Goal: Task Accomplishment & Management: Manage account settings

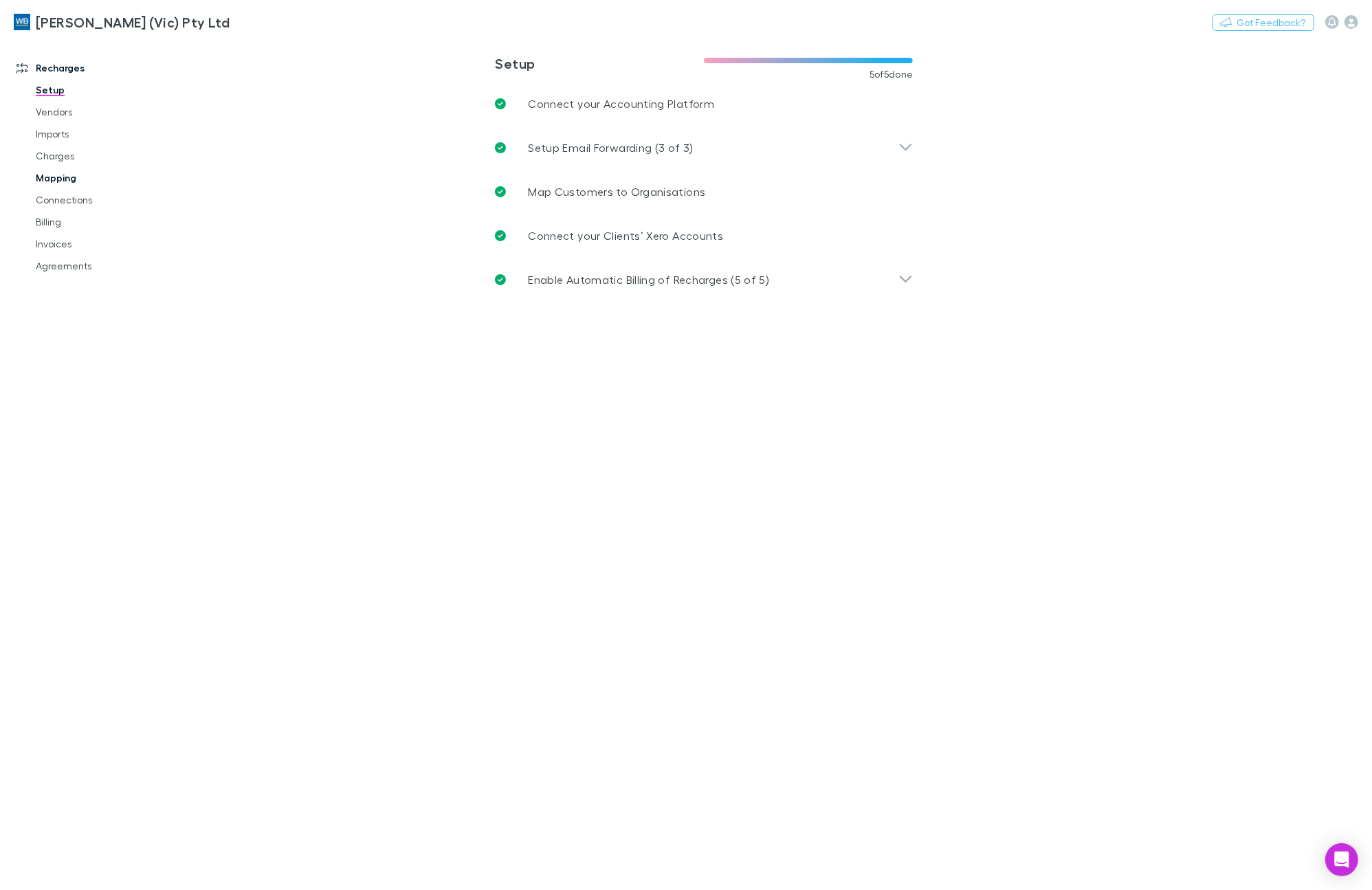
click at [43, 178] on link "Mapping" at bounding box center [106, 178] width 168 height 22
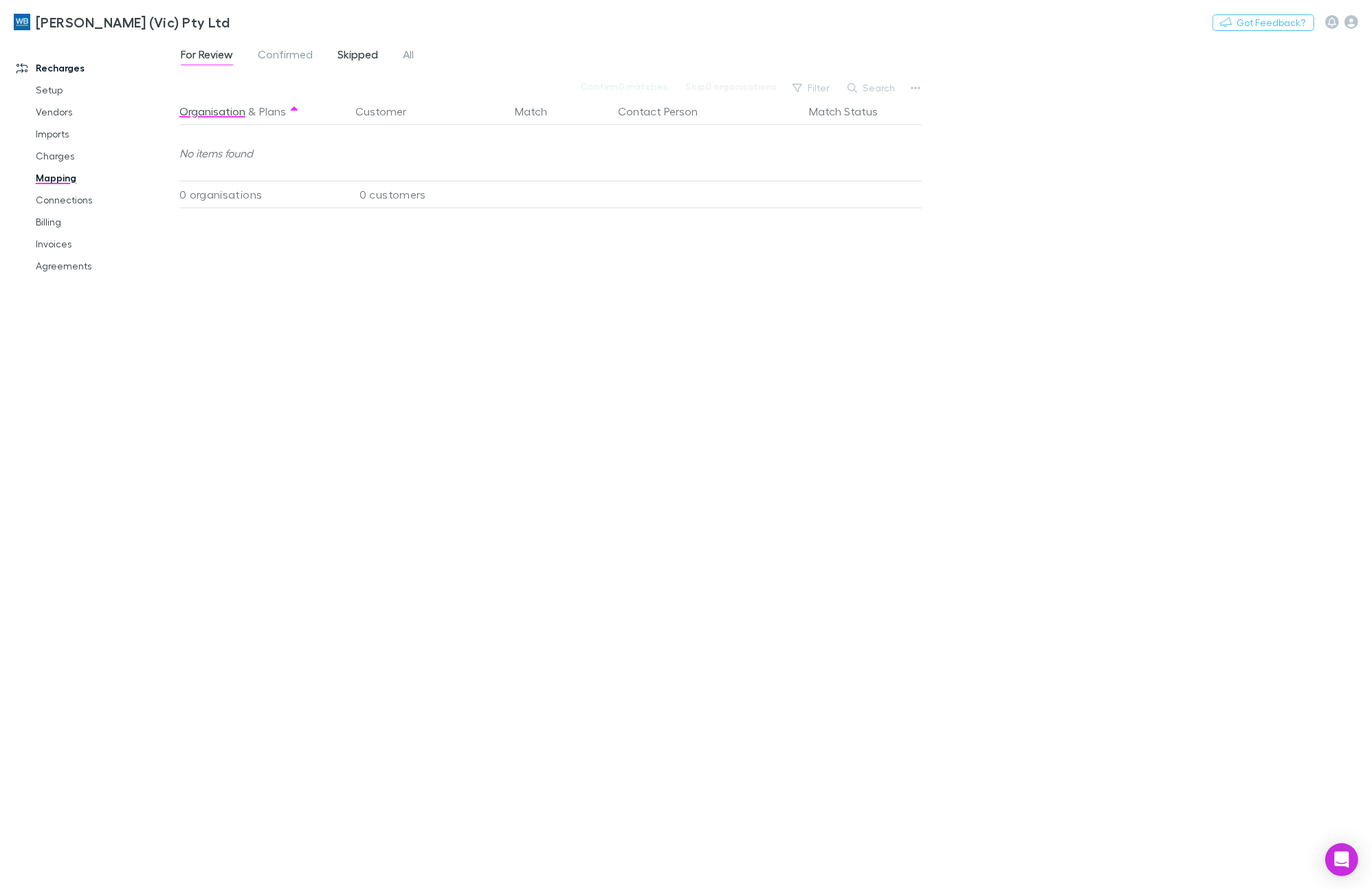
click at [369, 53] on span "Skipped" at bounding box center [357, 56] width 40 height 18
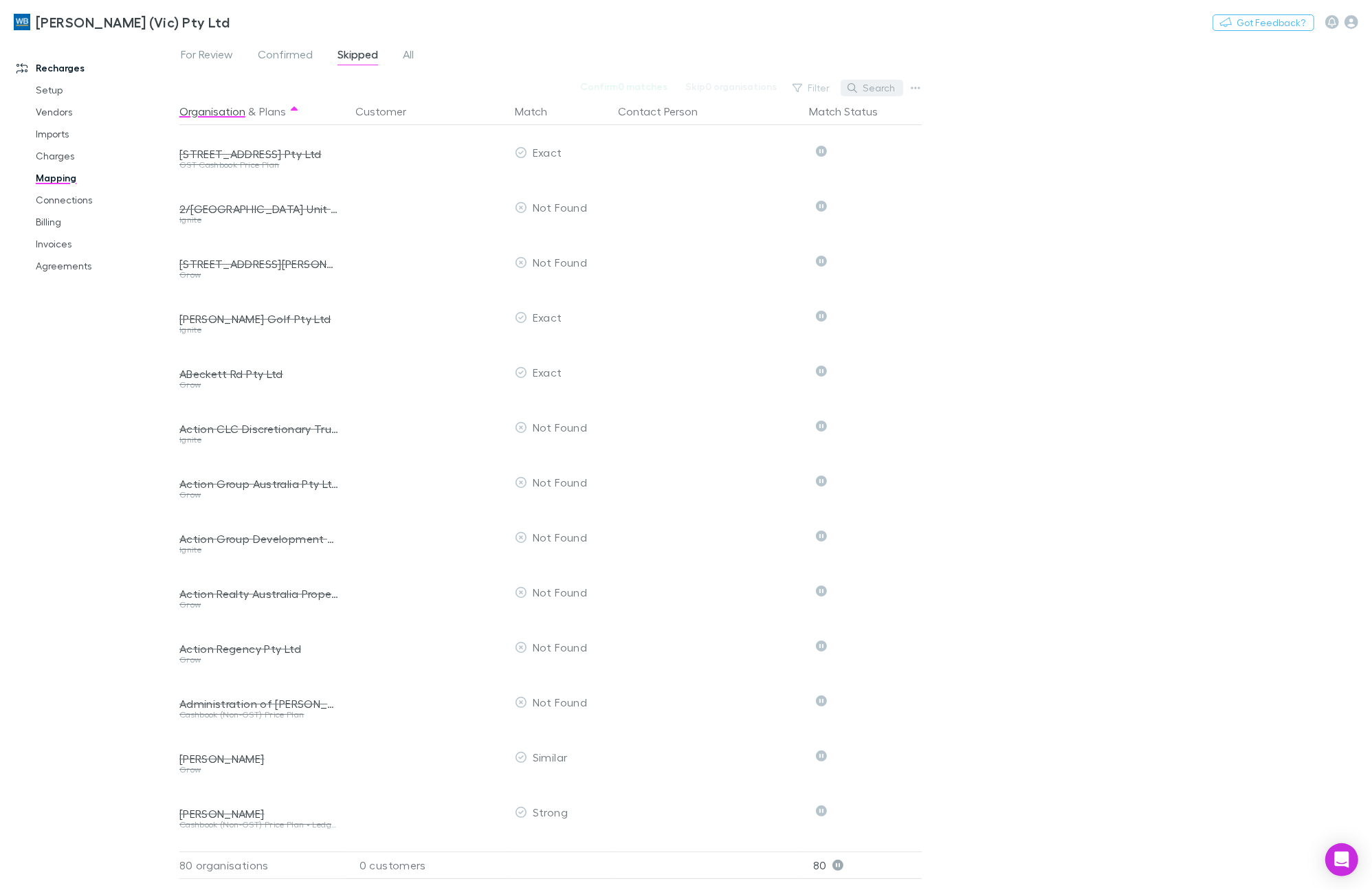
click at [891, 90] on button "Search" at bounding box center [872, 87] width 62 height 16
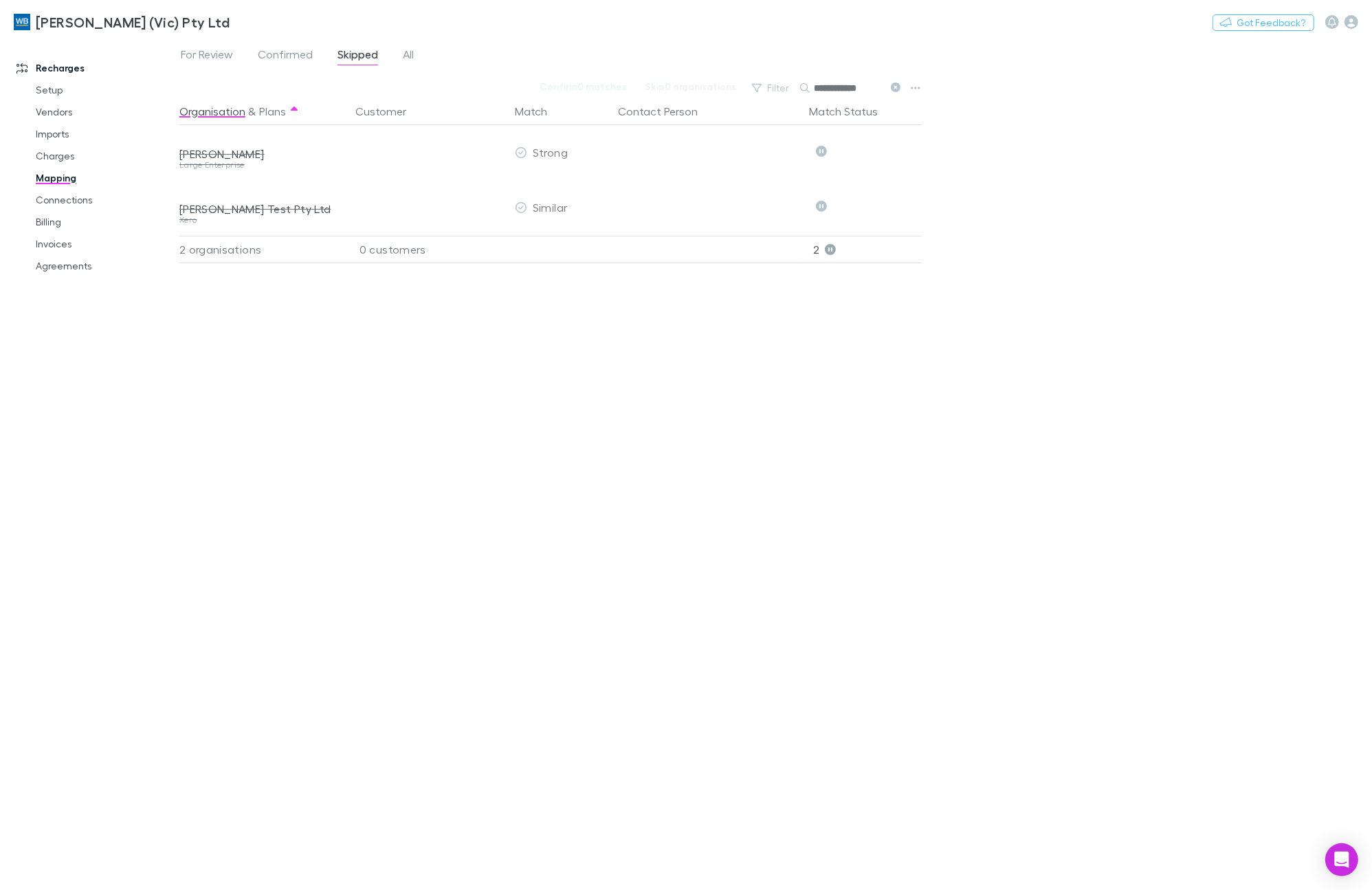
type input "**********"
click at [53, 153] on link "Charges" at bounding box center [106, 156] width 168 height 22
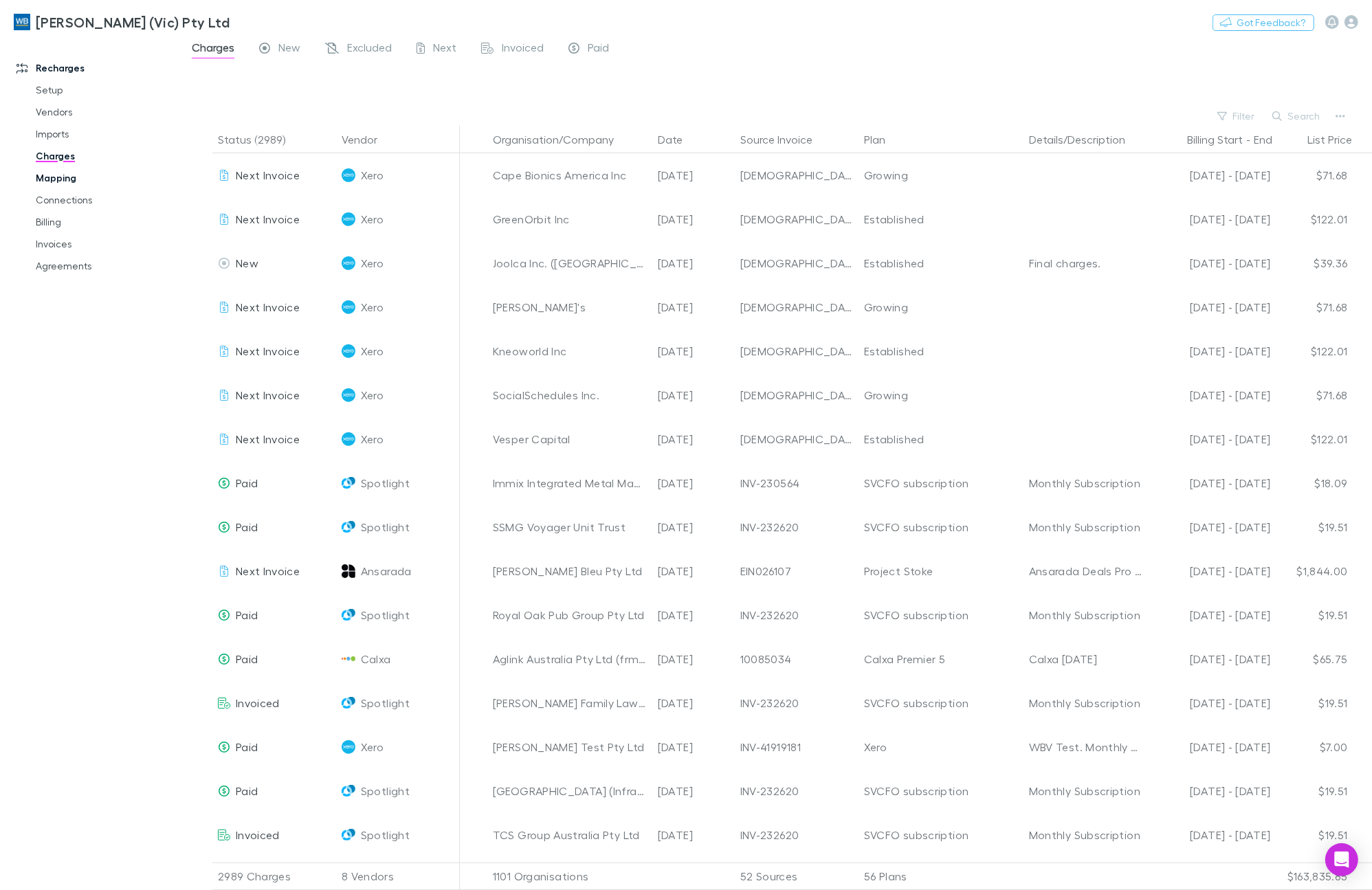
click at [55, 182] on link "Mapping" at bounding box center [106, 178] width 168 height 22
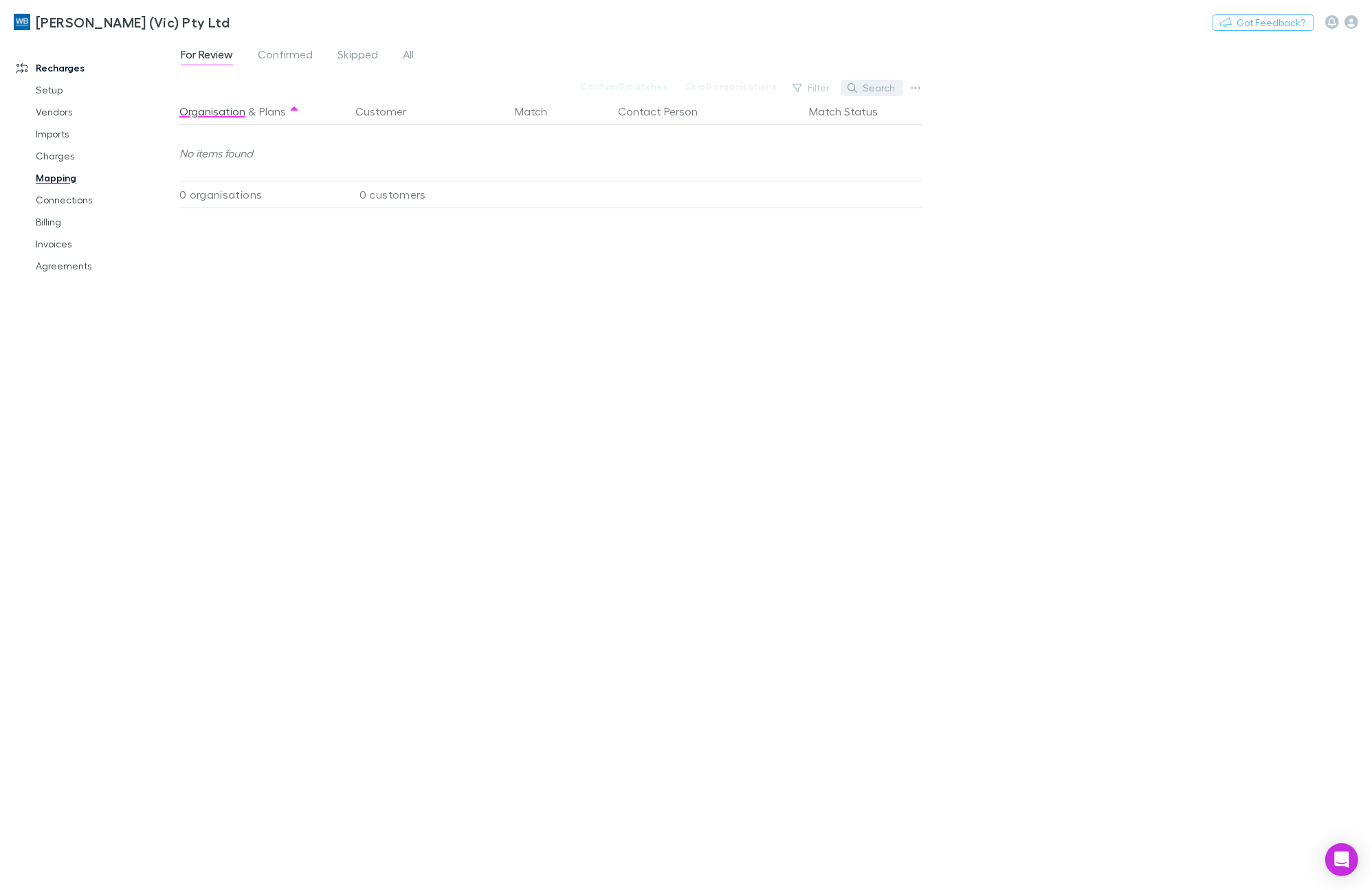
click at [888, 88] on button "Search" at bounding box center [872, 87] width 62 height 16
click at [408, 53] on span "All" at bounding box center [408, 56] width 11 height 18
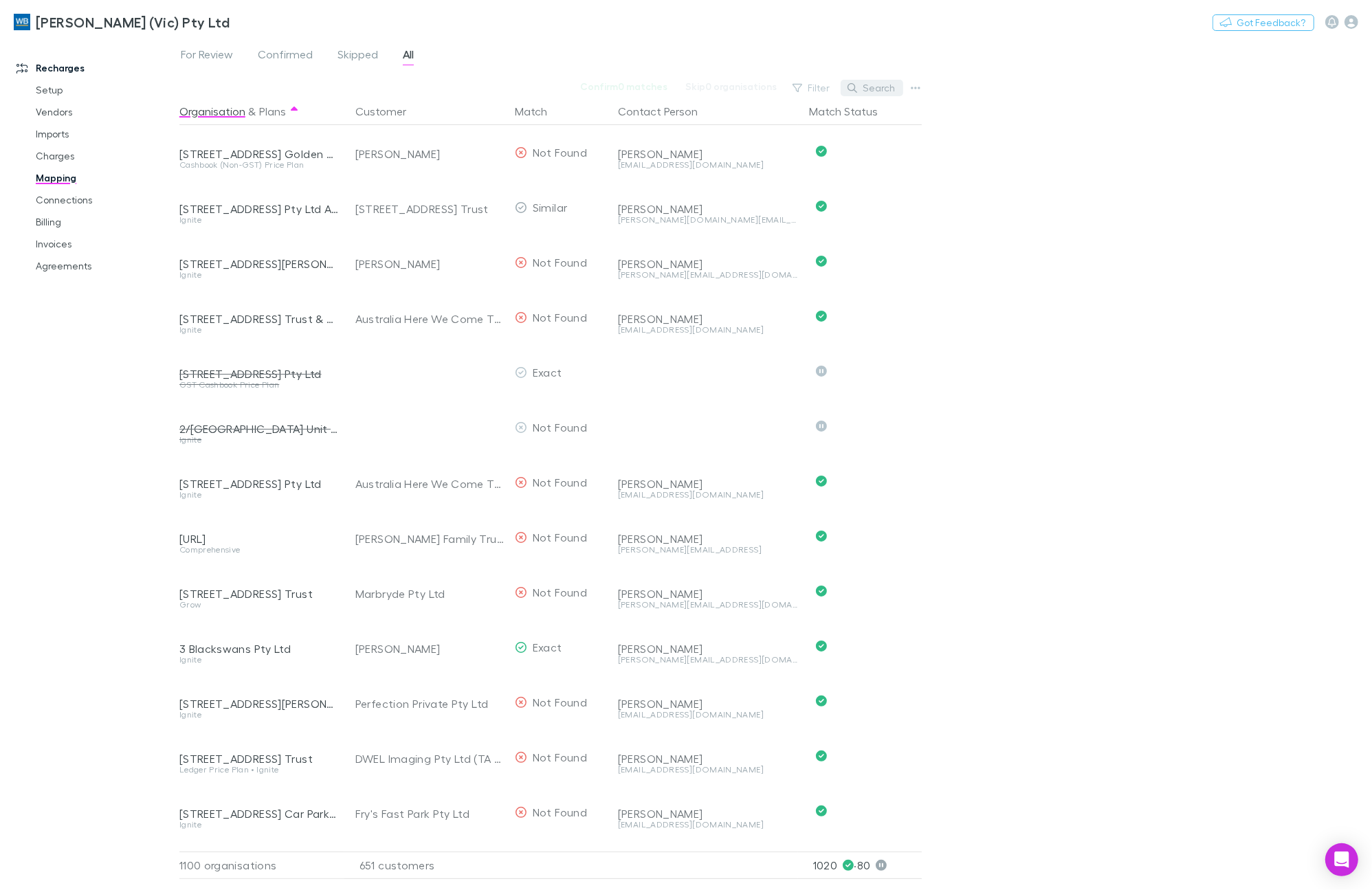
click at [897, 91] on button "Search" at bounding box center [872, 87] width 62 height 16
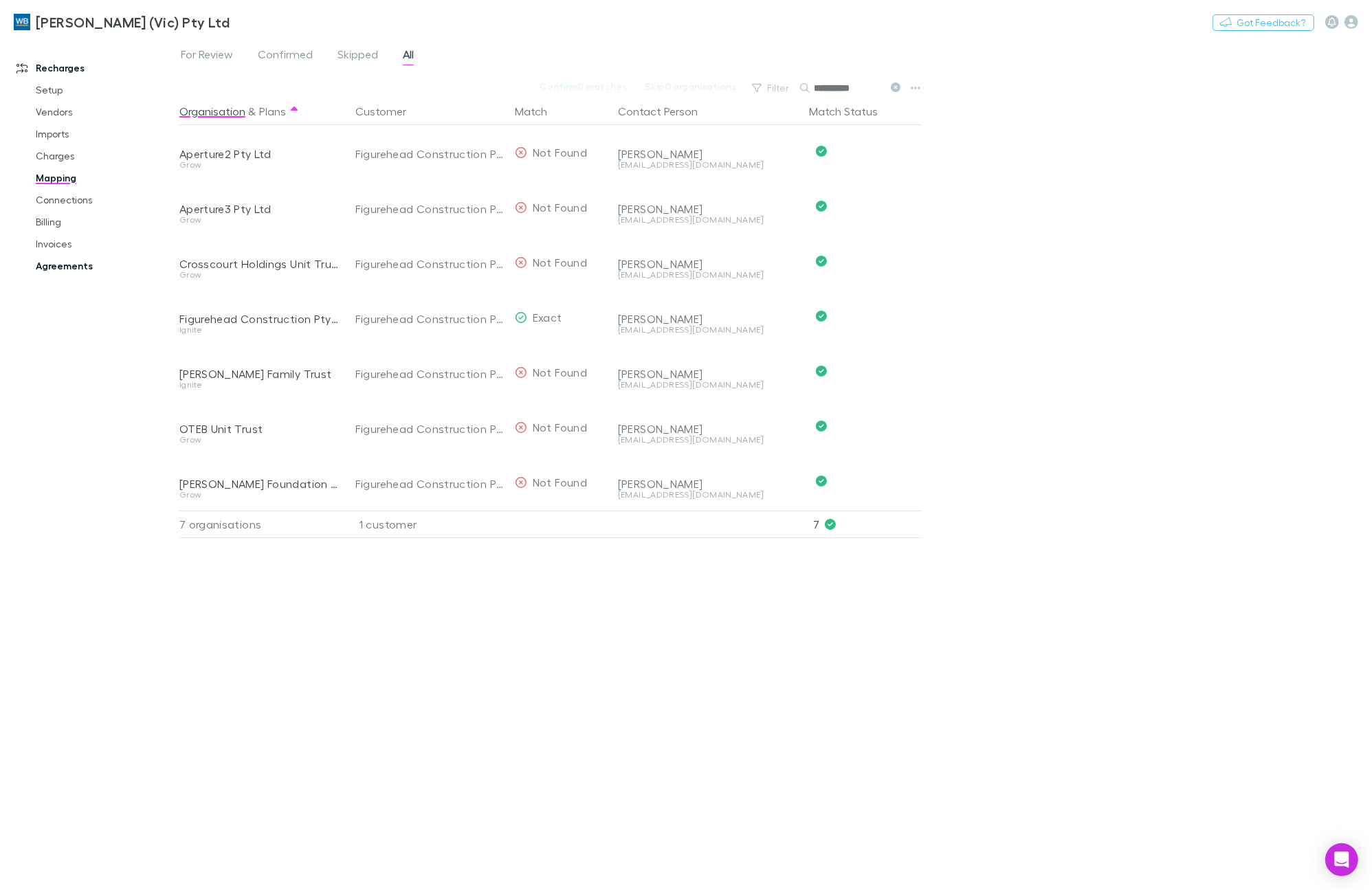
type input "**********"
click at [59, 256] on link "Agreements" at bounding box center [106, 266] width 168 height 22
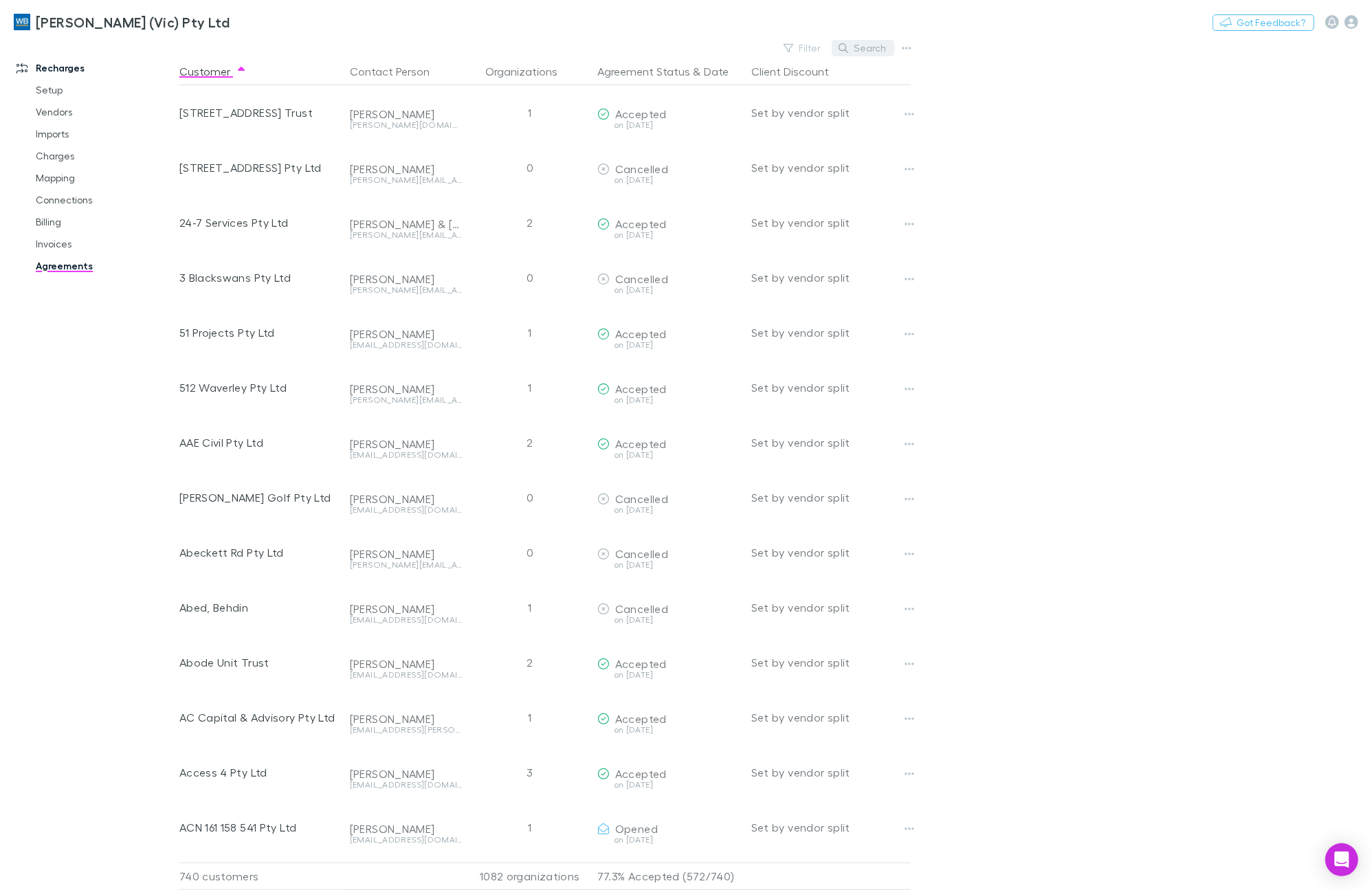
click at [854, 46] on button "Search" at bounding box center [863, 48] width 62 height 16
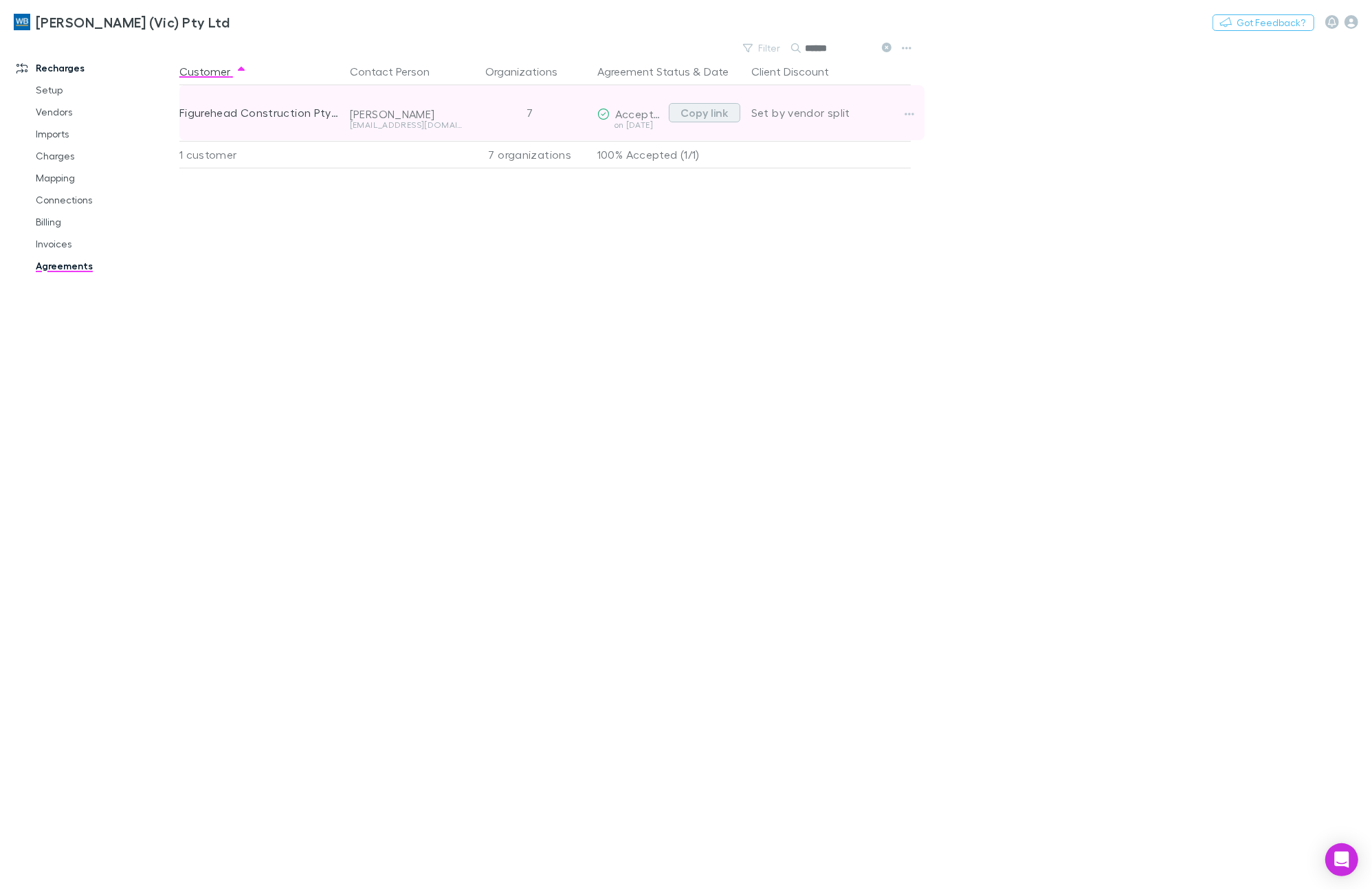
type input "******"
click at [704, 114] on button "Copy link" at bounding box center [704, 112] width 72 height 19
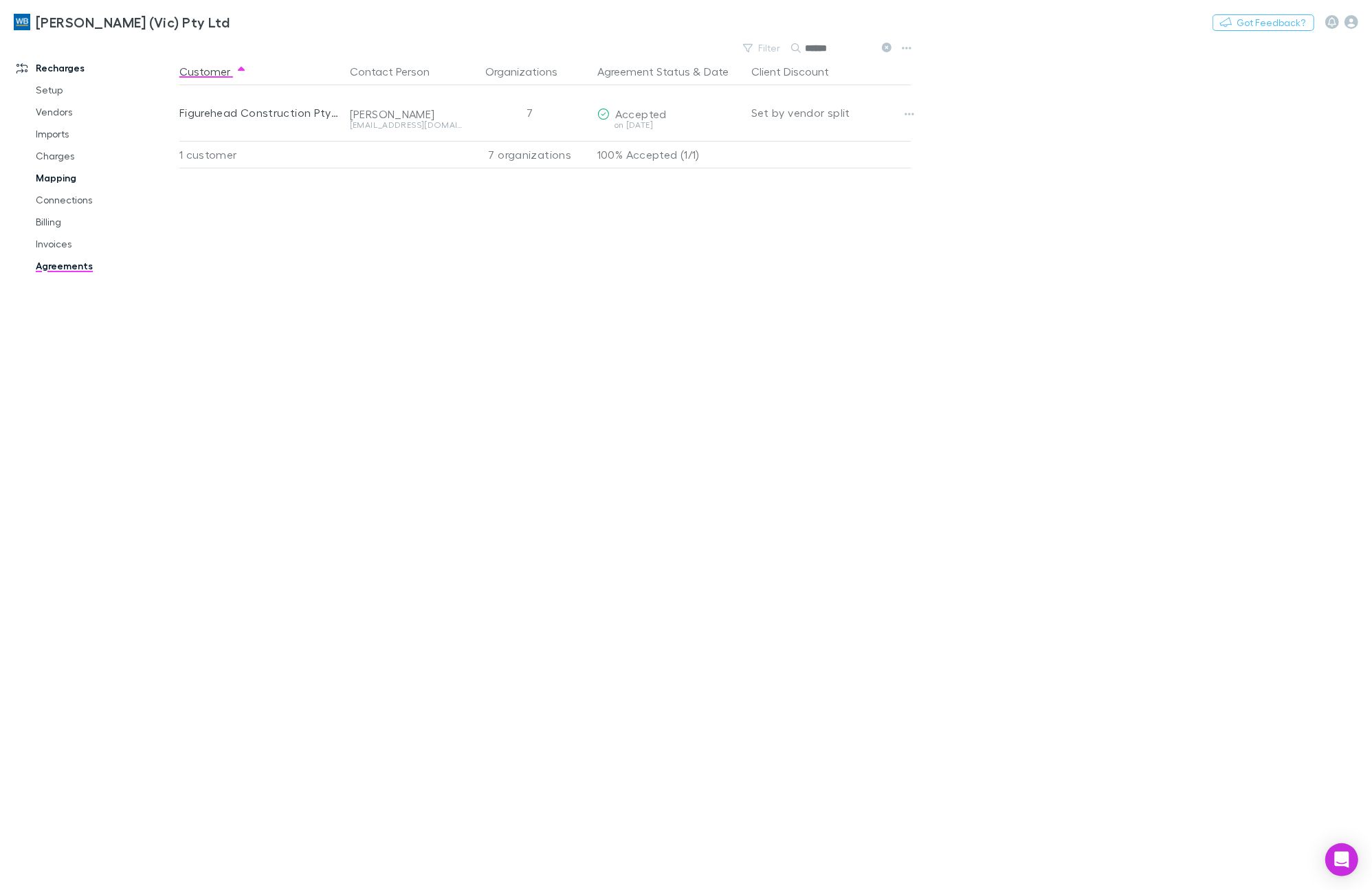
click at [53, 180] on link "Mapping" at bounding box center [106, 178] width 168 height 22
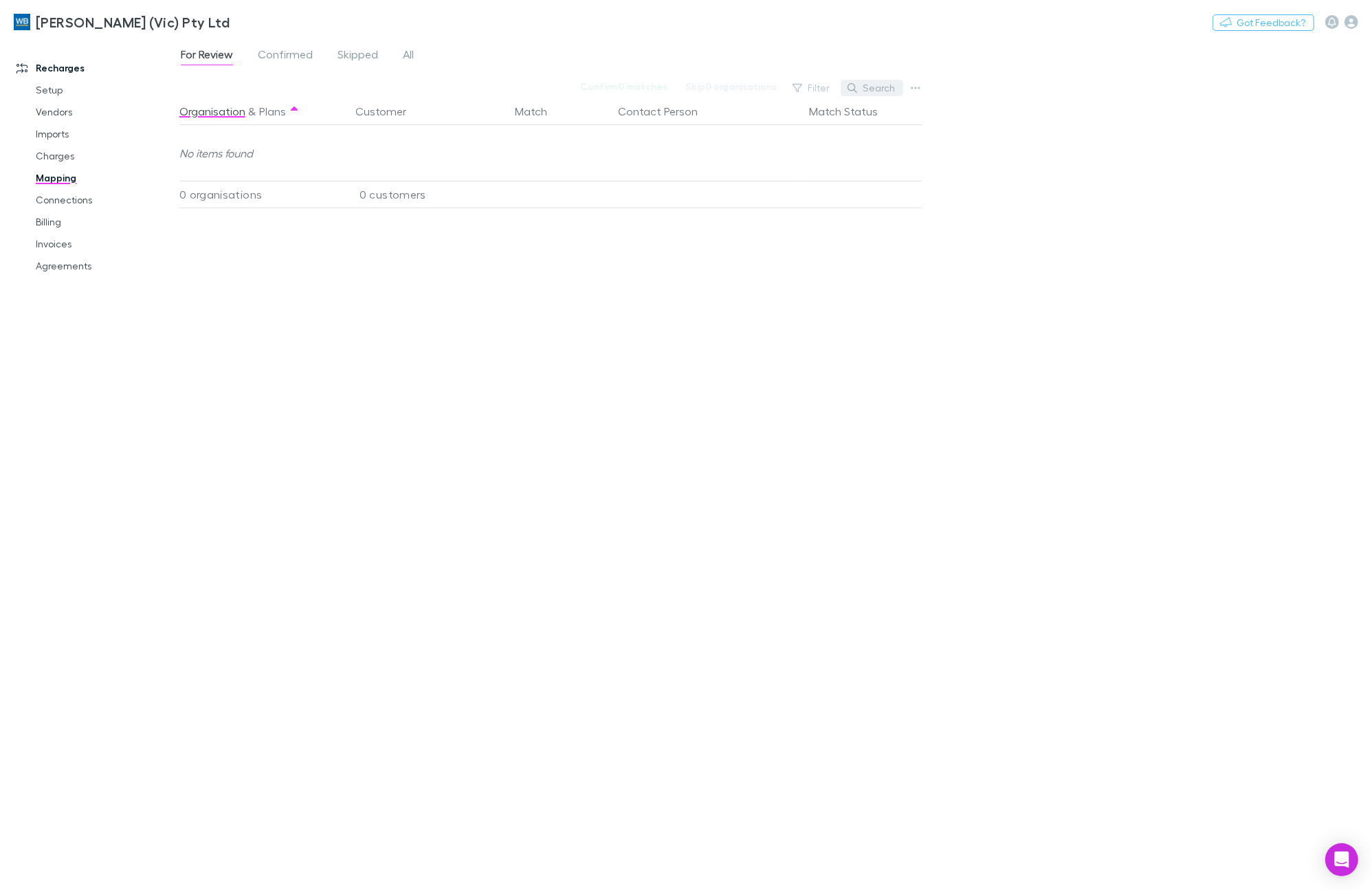
click at [876, 91] on button "Search" at bounding box center [872, 87] width 62 height 16
type input "*"
type input "**********"
click at [416, 53] on div "For Review Confirmed Skipped All" at bounding box center [303, 56] width 246 height 22
click at [404, 53] on span "All" at bounding box center [408, 56] width 11 height 18
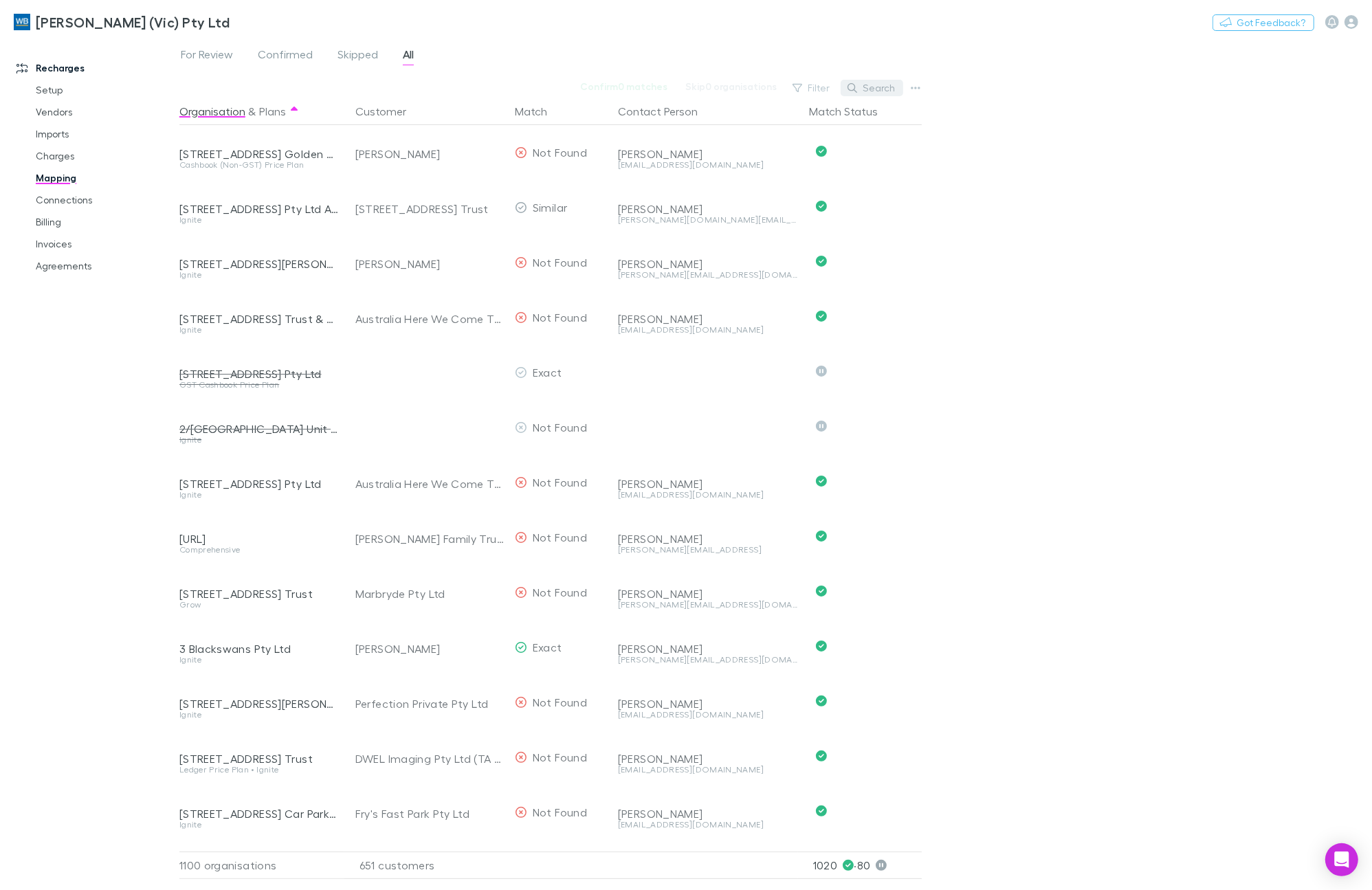
click at [873, 91] on button "Search" at bounding box center [872, 87] width 62 height 16
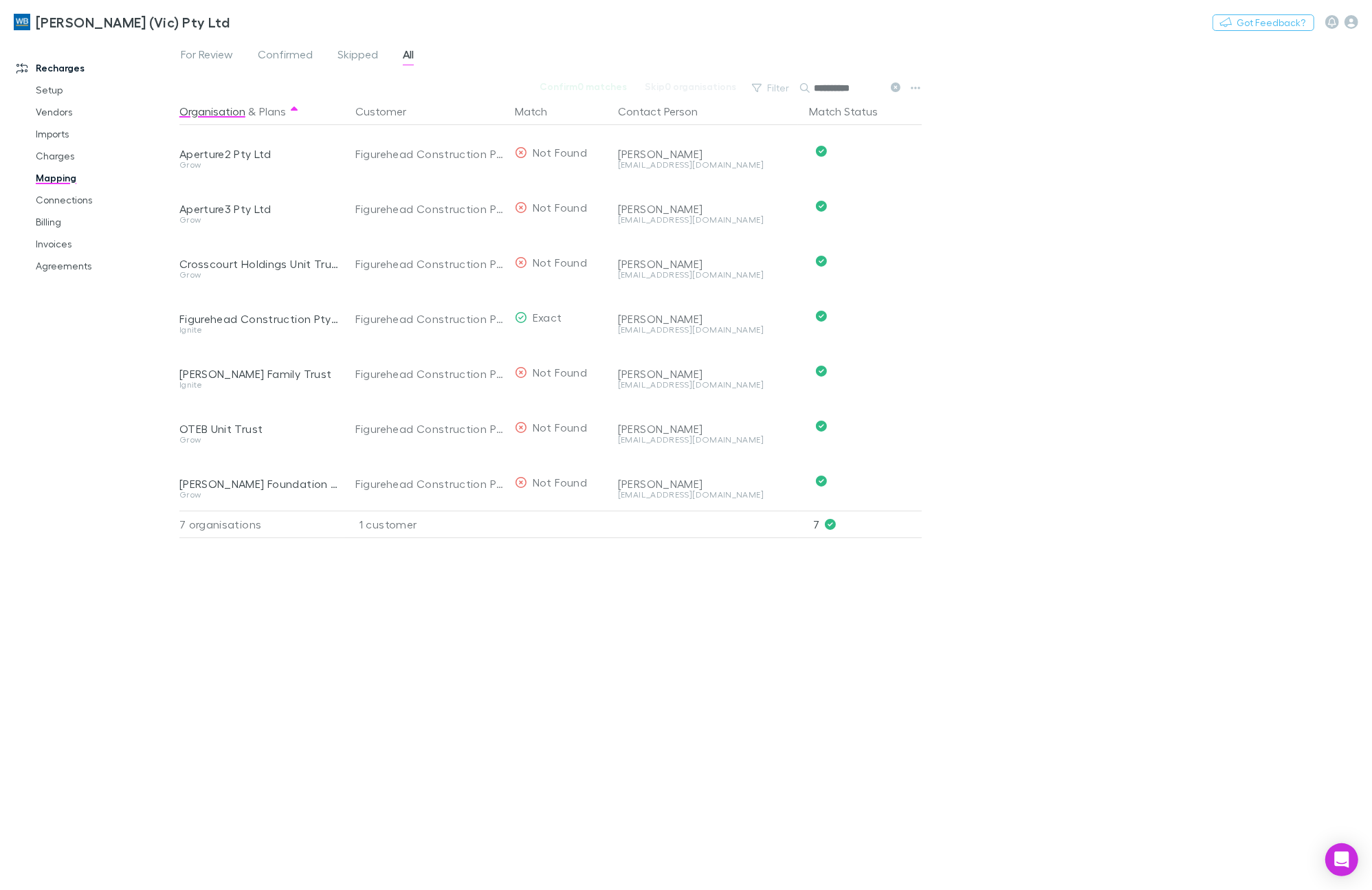
type input "**********"
click at [62, 160] on link "Charges" at bounding box center [106, 156] width 168 height 22
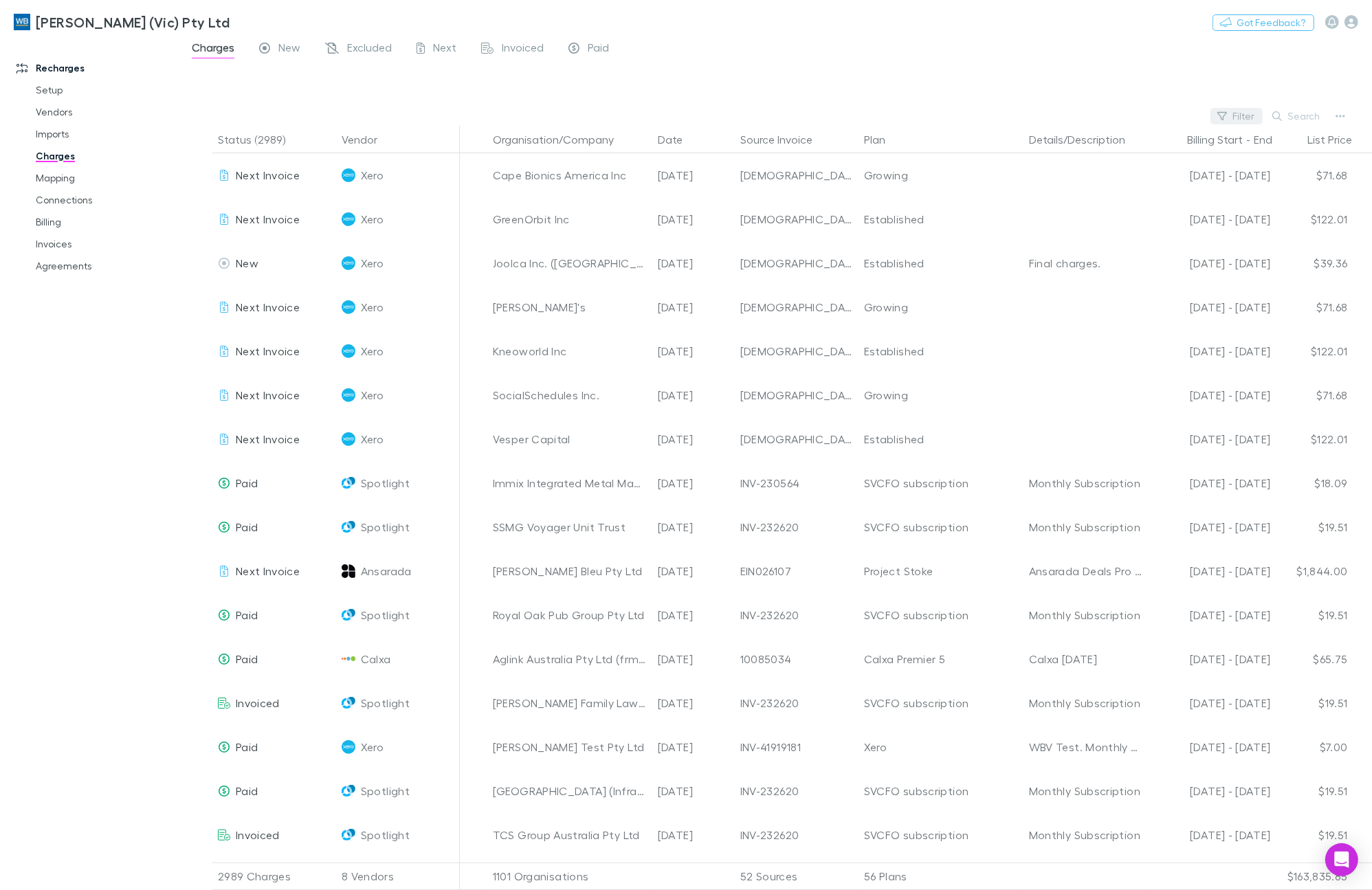
click at [1246, 118] on button "Filter" at bounding box center [1236, 116] width 53 height 16
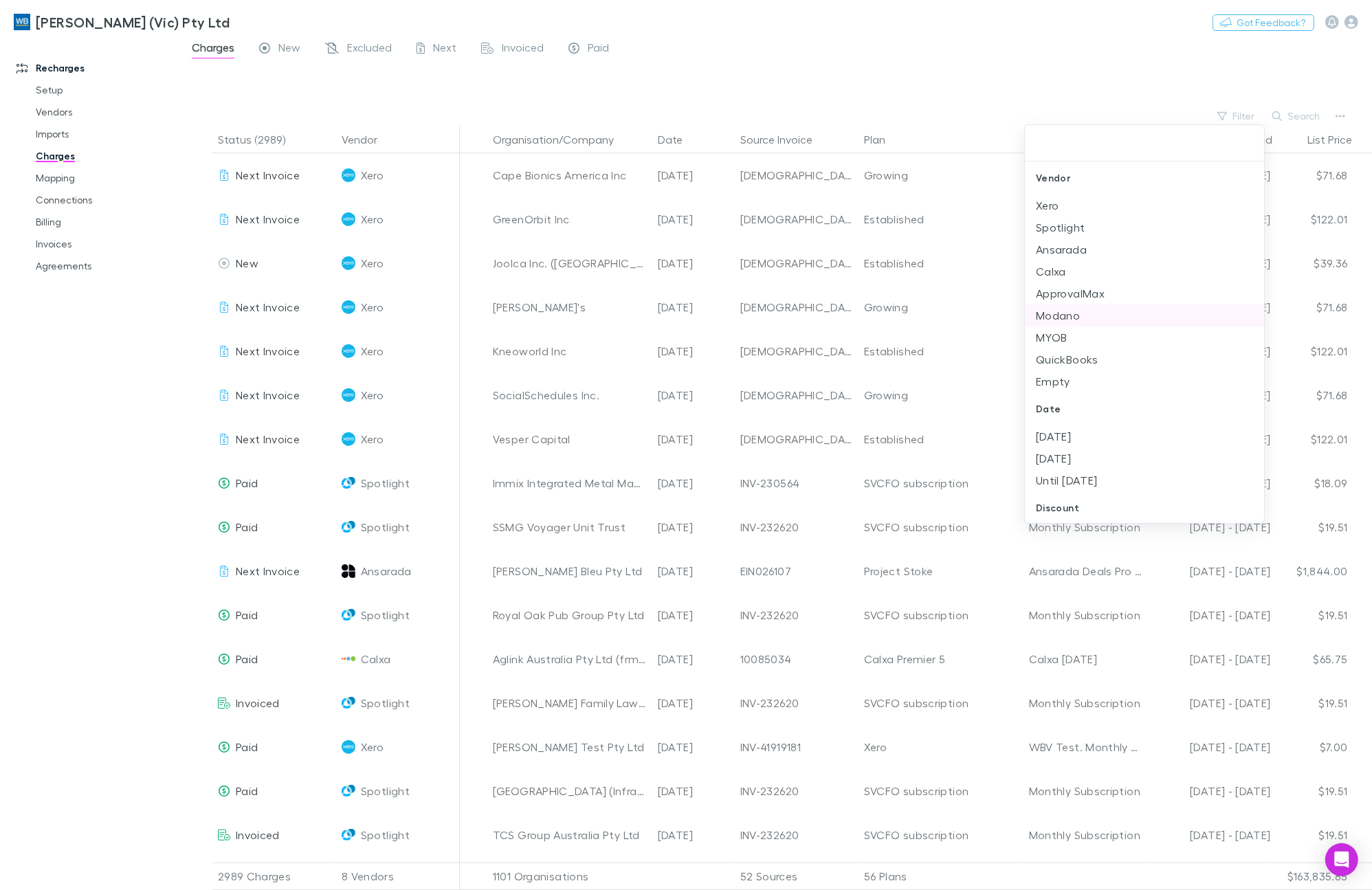
click at [1064, 305] on li "Modano" at bounding box center [1144, 315] width 239 height 22
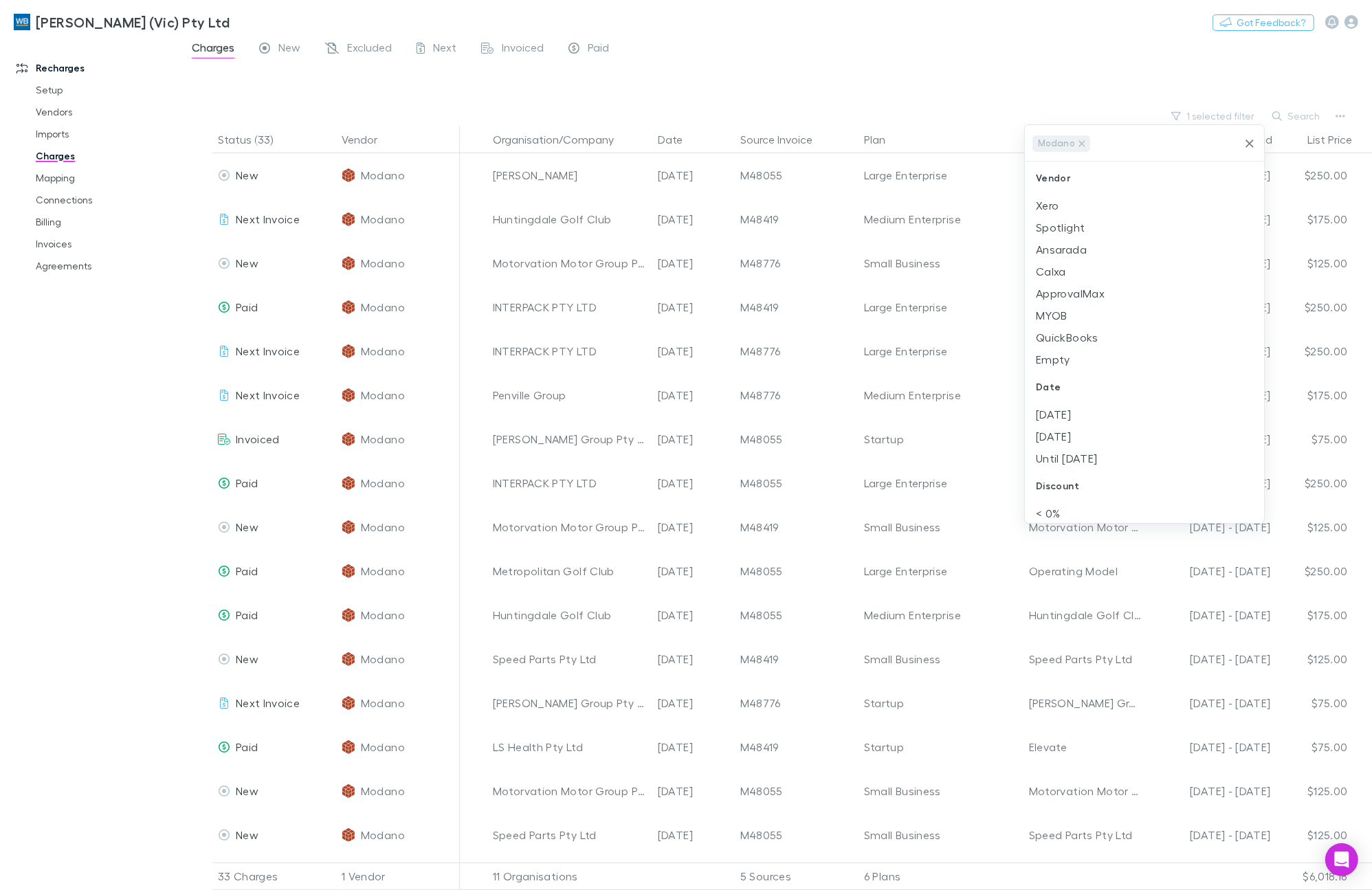
click at [1296, 114] on div at bounding box center [686, 445] width 1372 height 890
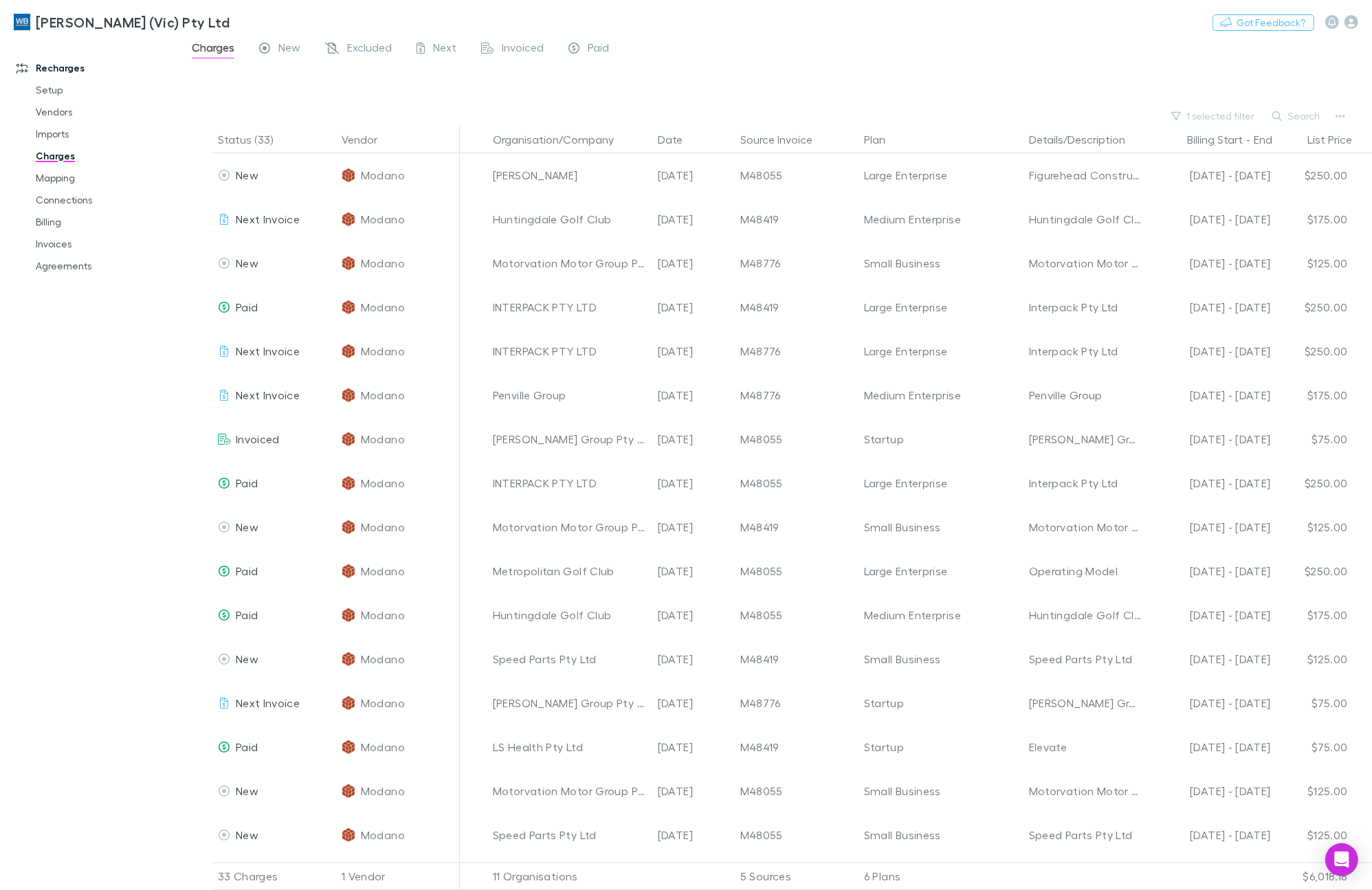
click at [1297, 115] on div "Modano Vendor Xero Spotlight Ansarada Calxa ApprovalMax MYOB QuickBooks Empty D…" at bounding box center [686, 445] width 1372 height 890
click at [1299, 116] on button "Search" at bounding box center [1297, 116] width 62 height 16
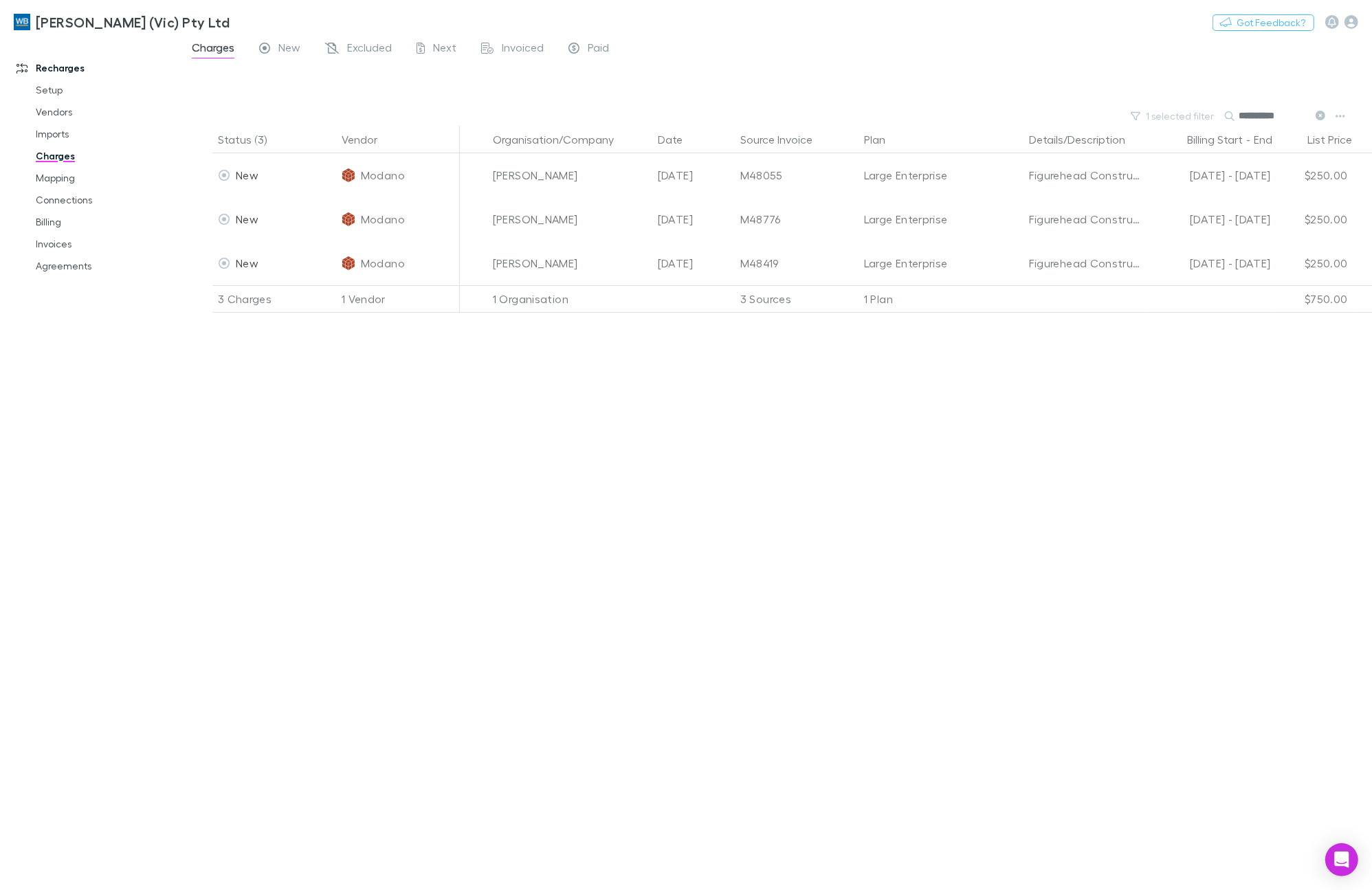
type input "**********"
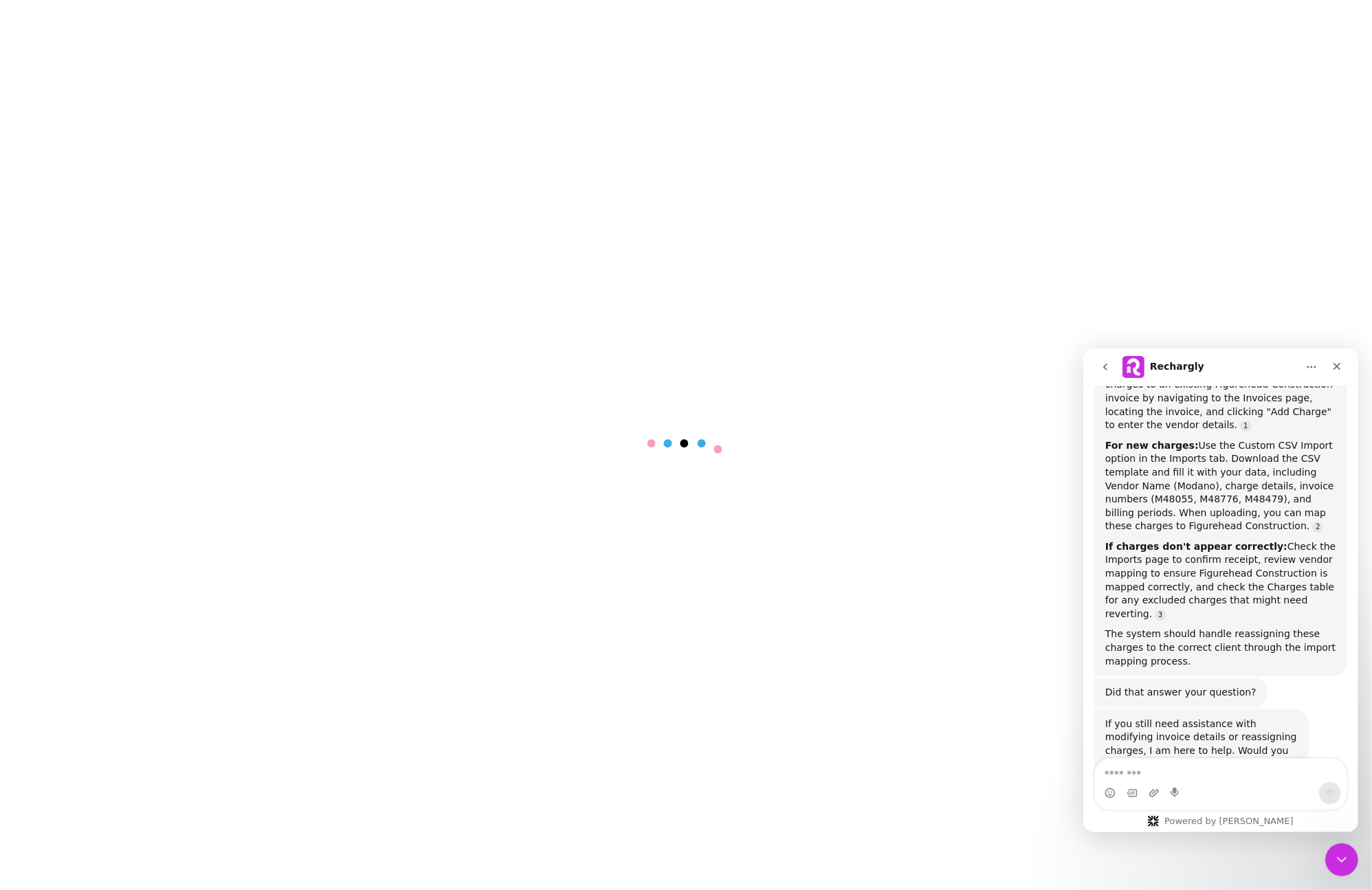
scroll to position [798, 0]
click at [1336, 853] on icon "Close Intercom Messenger" at bounding box center [1339, 857] width 16 height 16
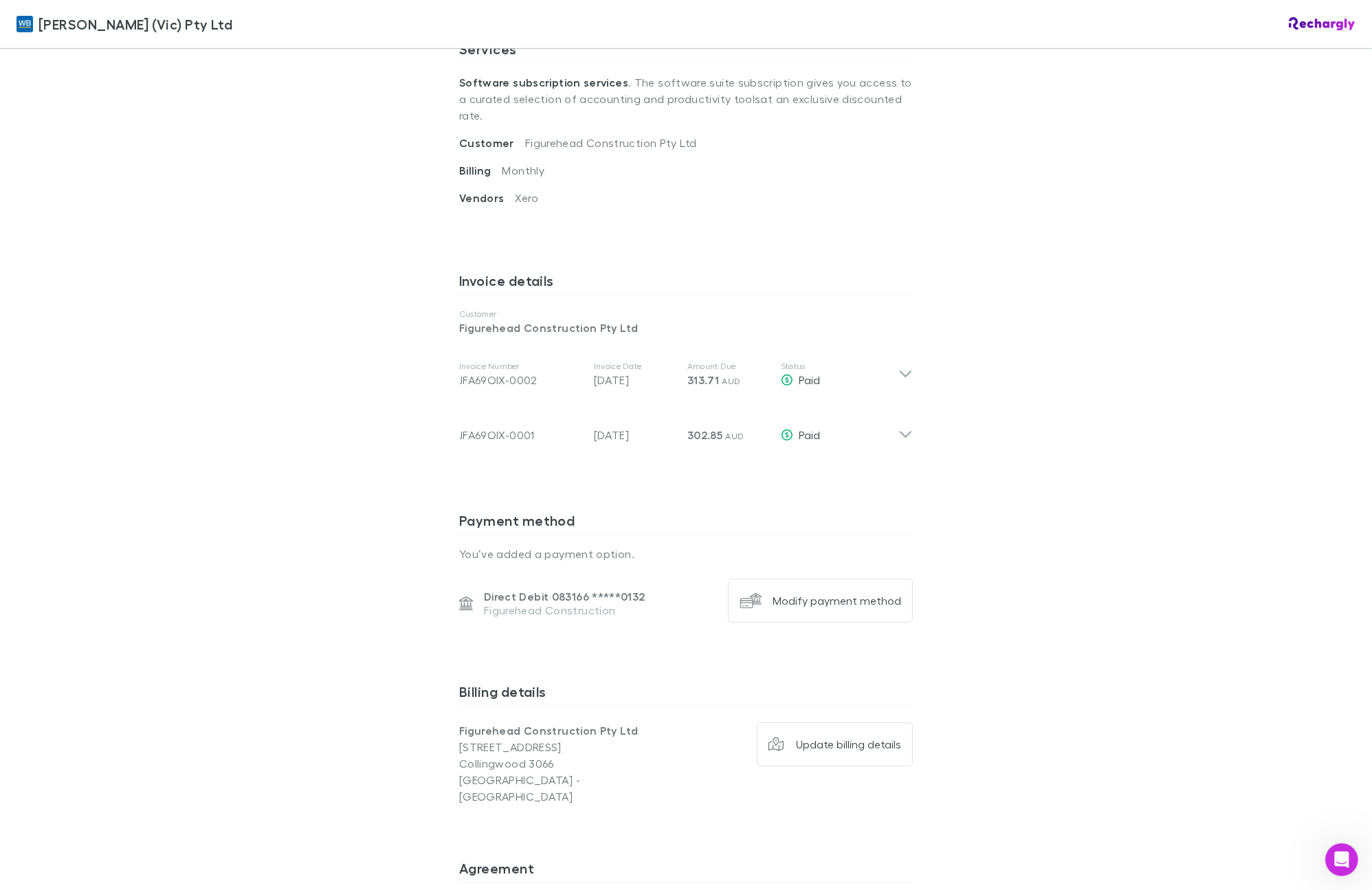
scroll to position [516, 0]
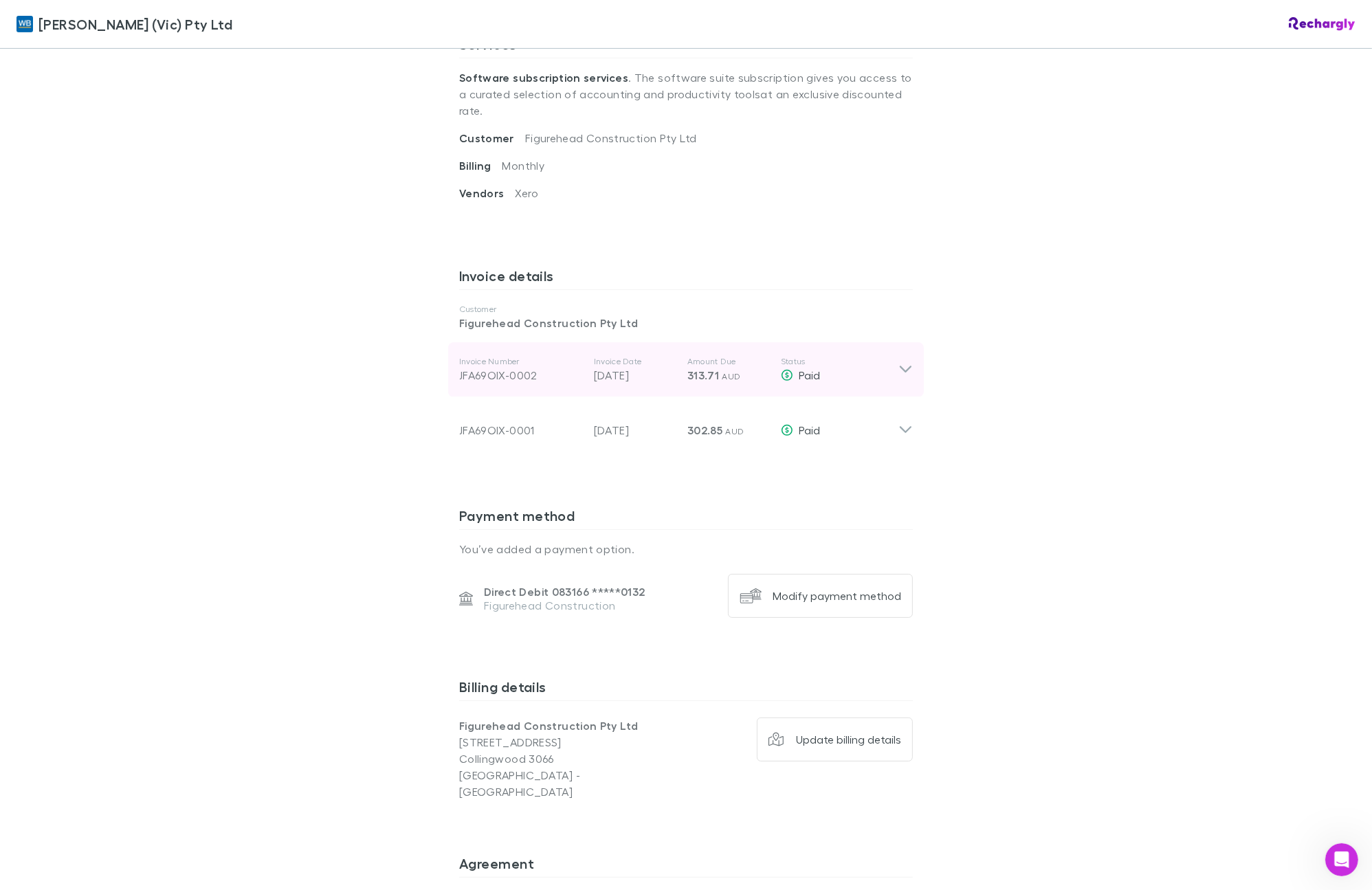
click at [898, 362] on icon at bounding box center [905, 369] width 14 height 16
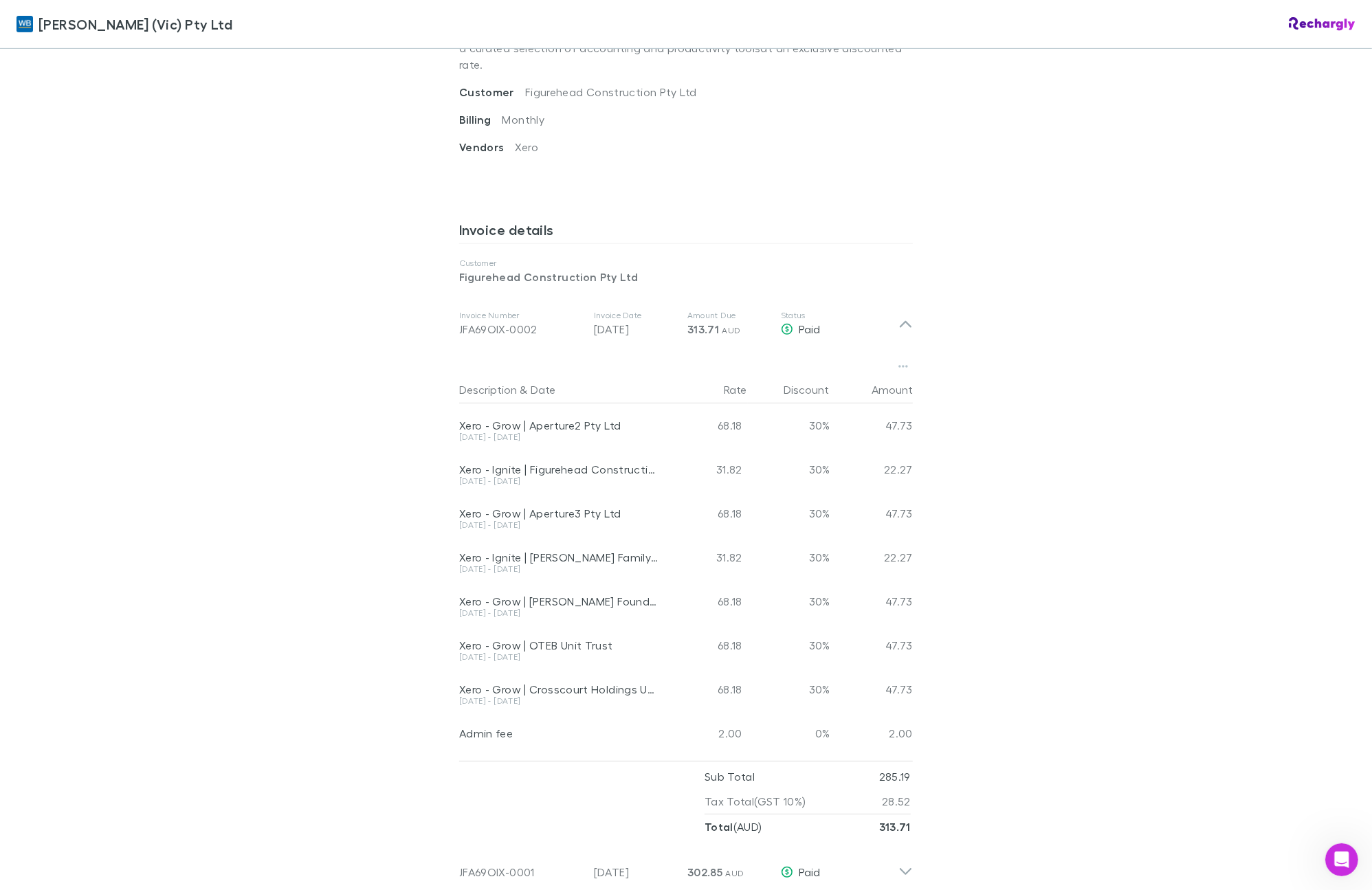
scroll to position [602, 0]
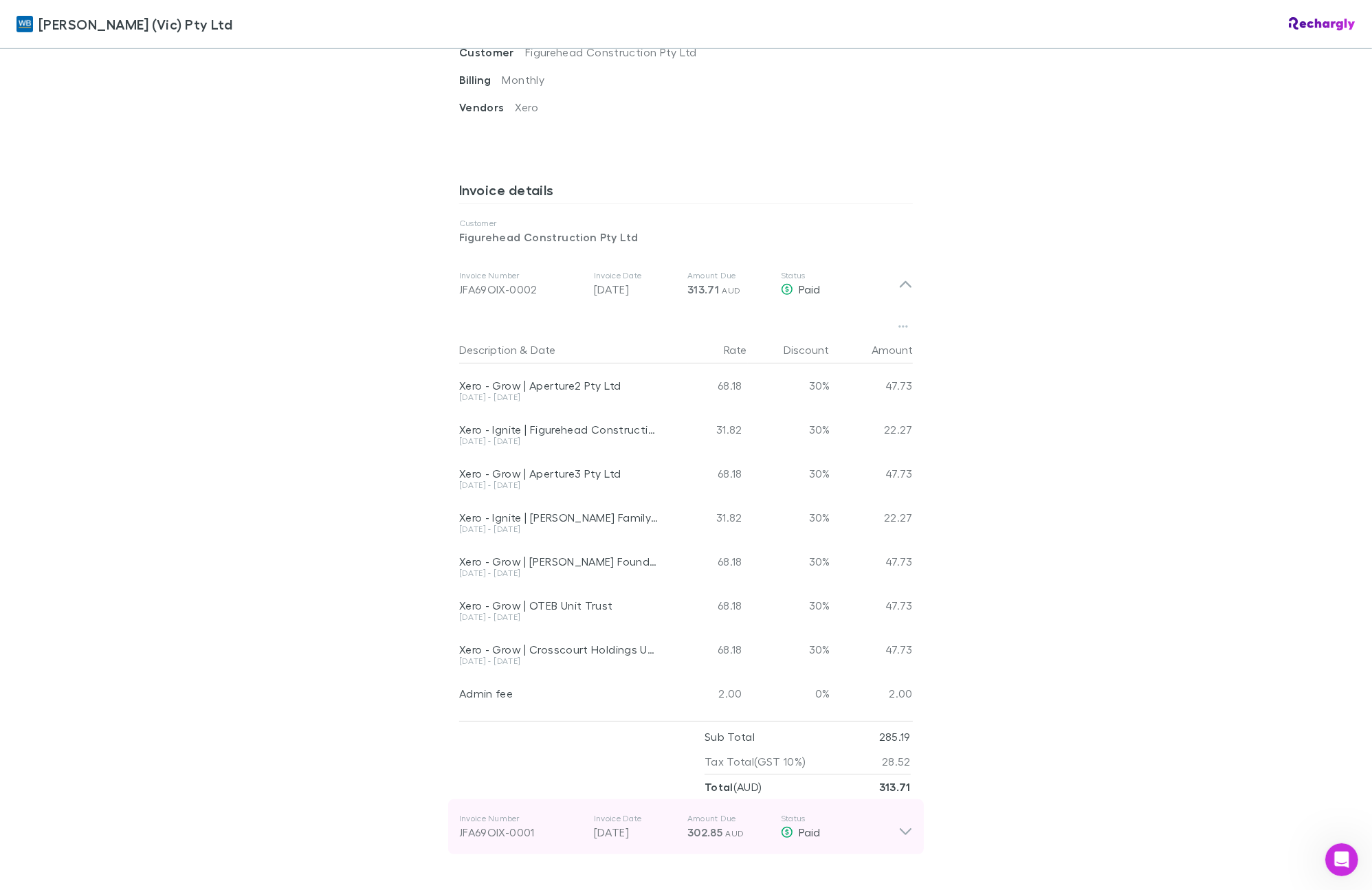
click at [900, 829] on icon at bounding box center [905, 832] width 11 height 7
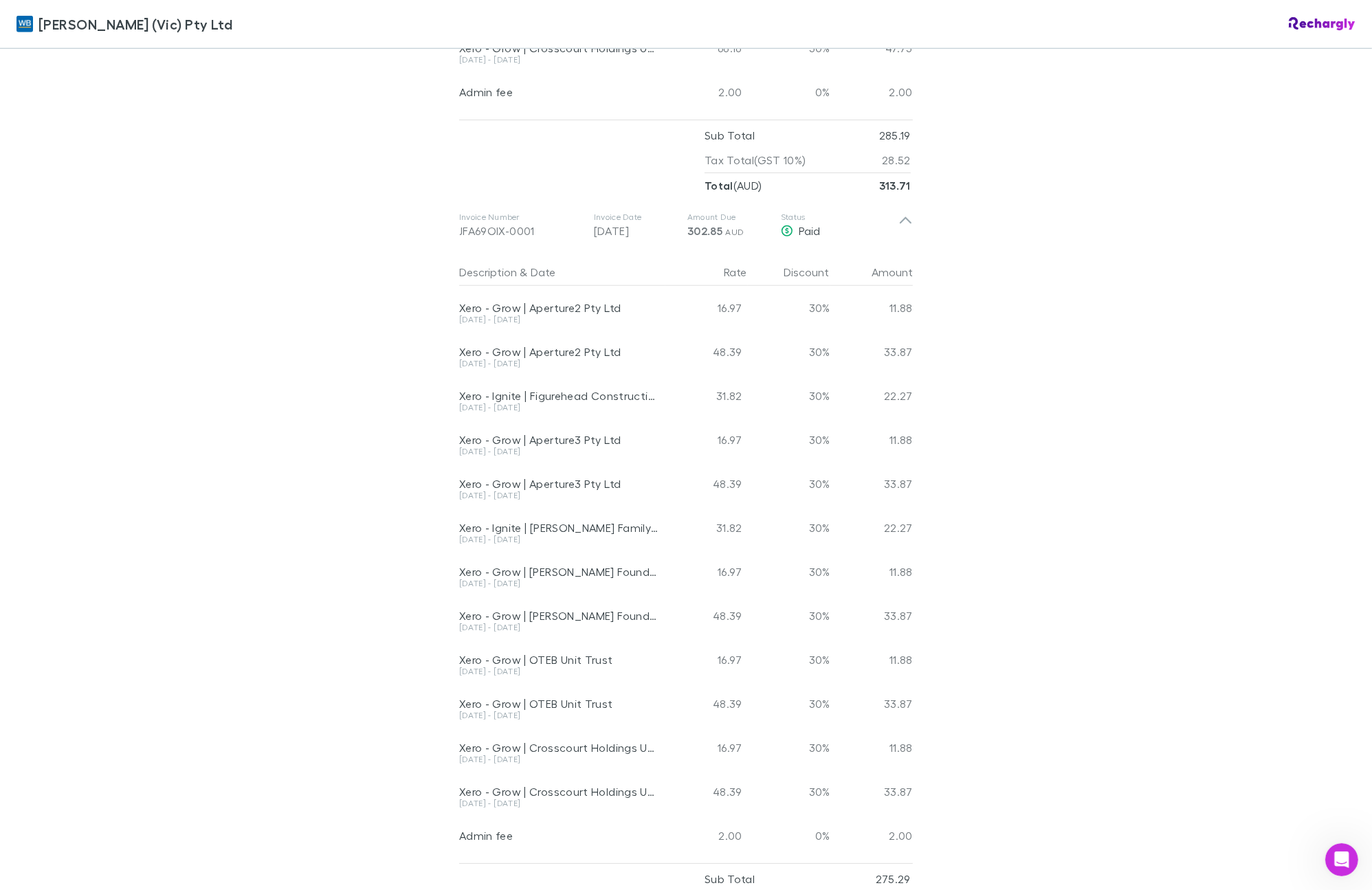
scroll to position [1289, 0]
